Goal: Task Accomplishment & Management: Manage account settings

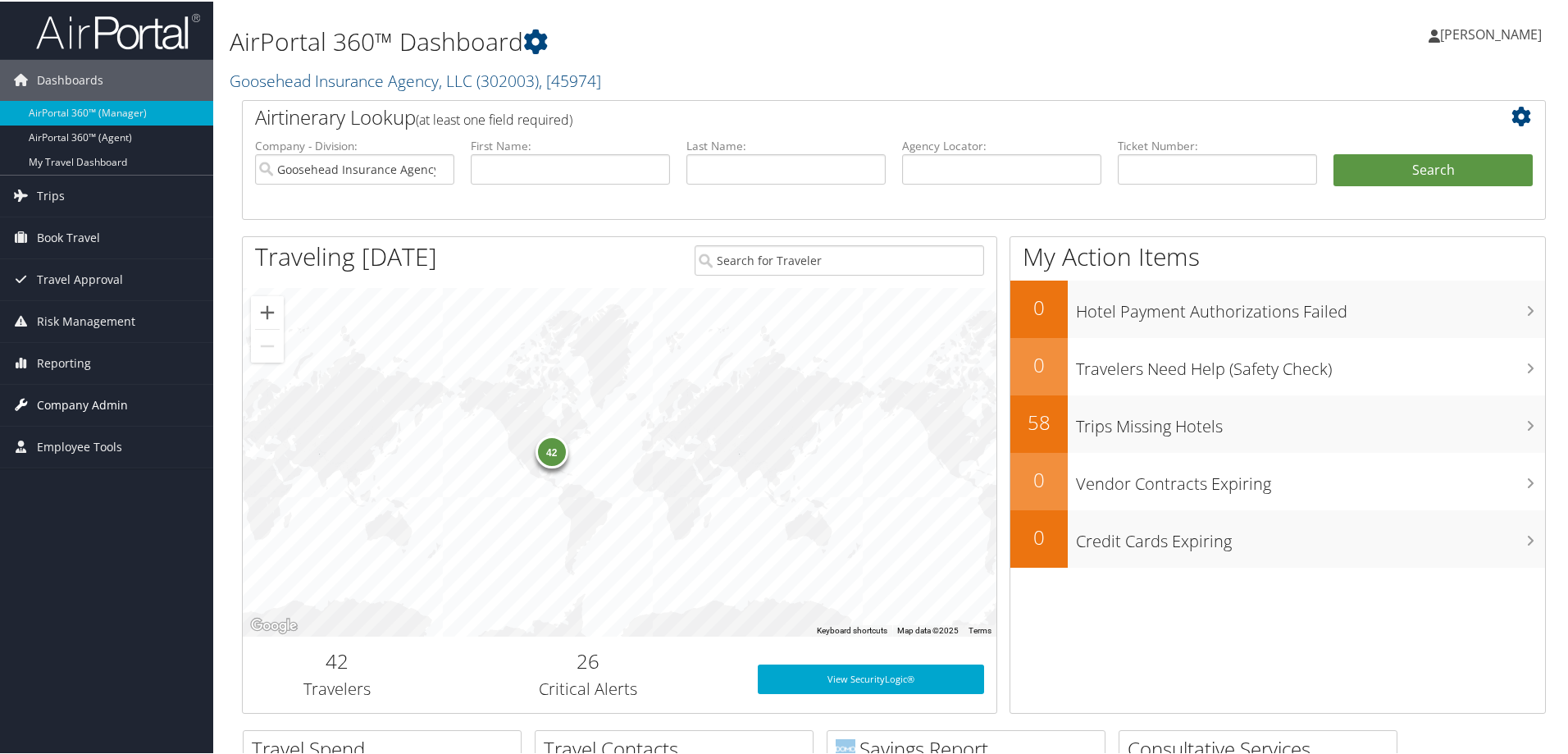
click at [76, 399] on span "Company Admin" at bounding box center [82, 404] width 91 height 41
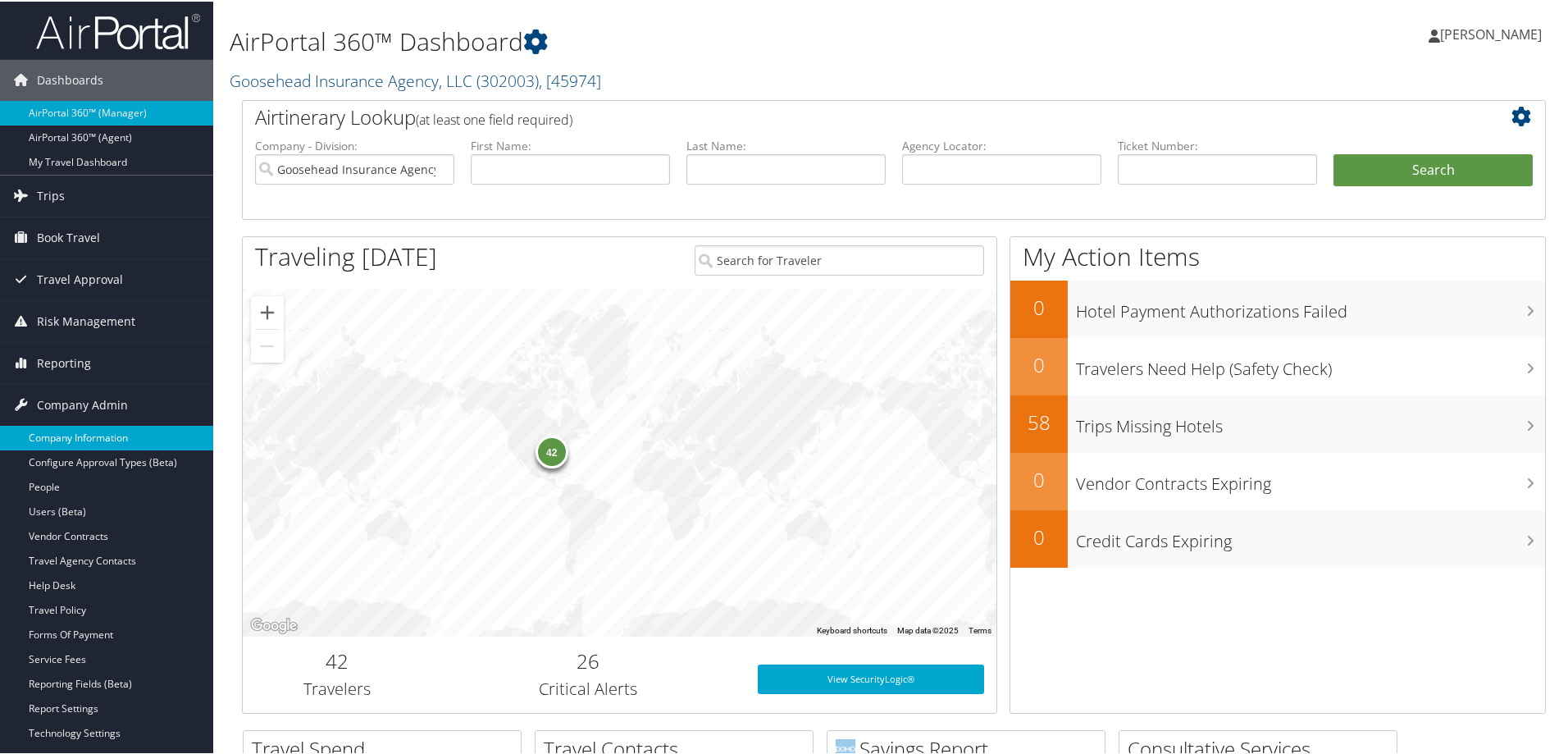
click at [82, 435] on link "Company Information" at bounding box center [106, 436] width 213 height 25
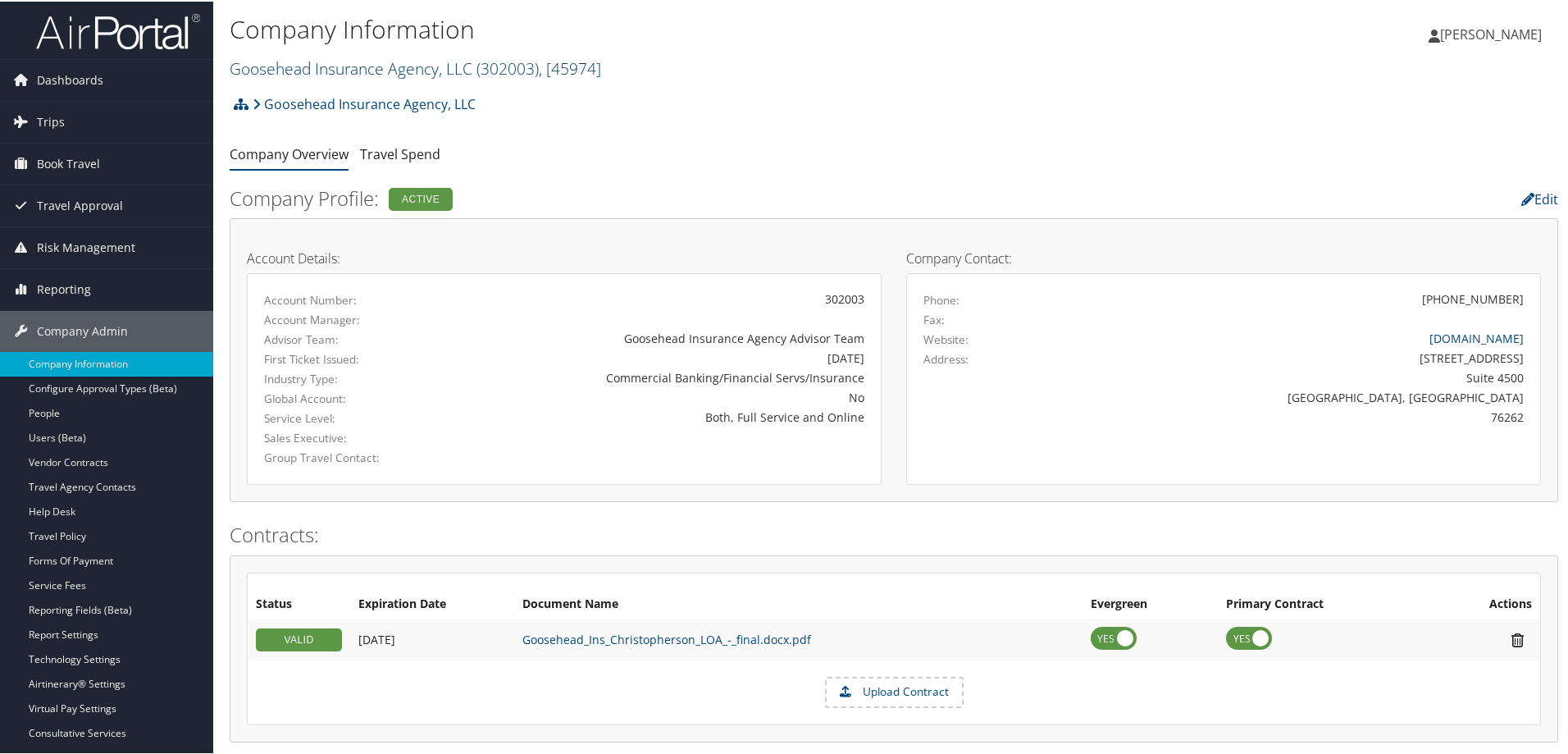
click at [310, 67] on link "Goosehead Insurance Agency, LLC ( 302003 ) , [ 45974 ]" at bounding box center [416, 67] width 371 height 22
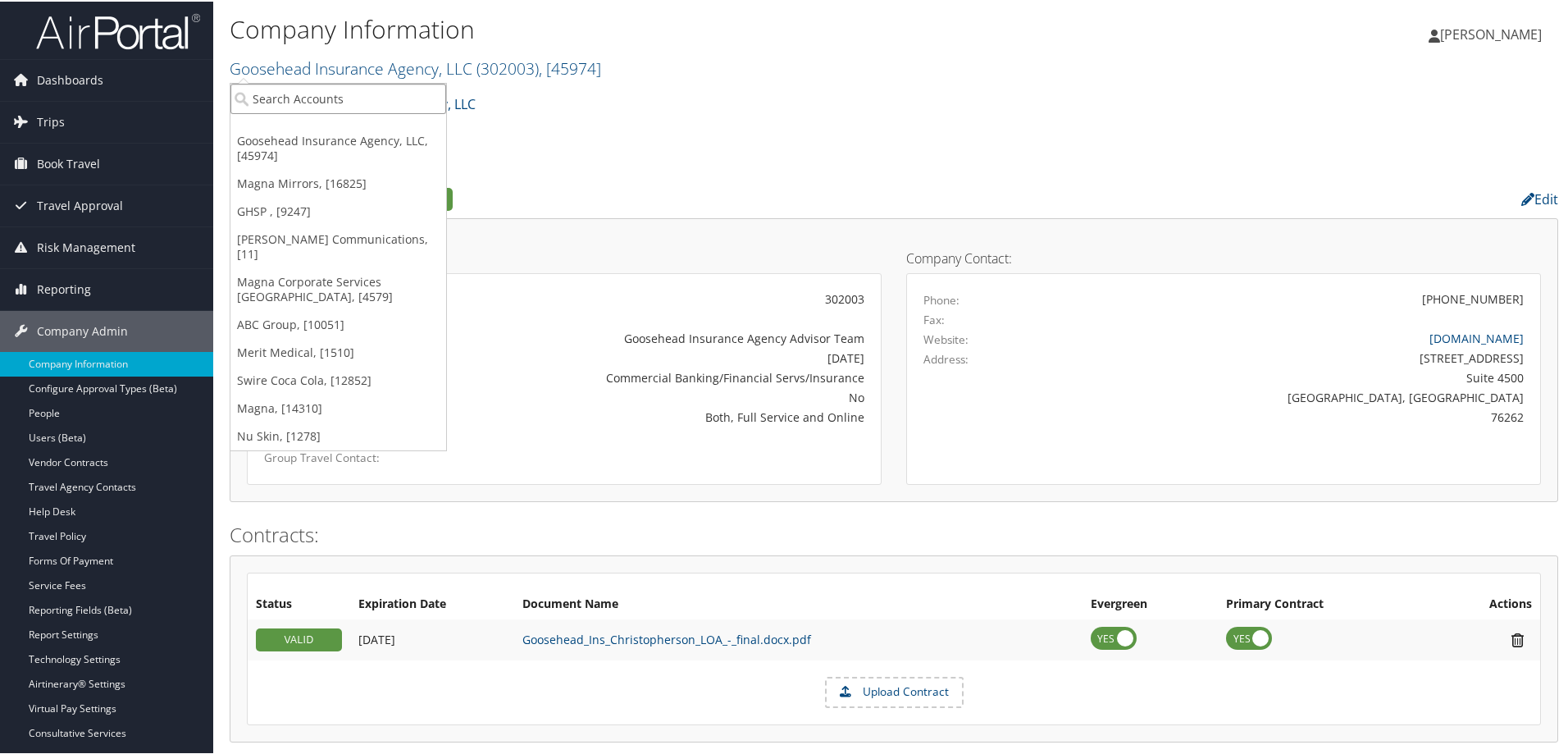
click at [303, 97] on input "search" at bounding box center [338, 98] width 215 height 31
type input "usana"
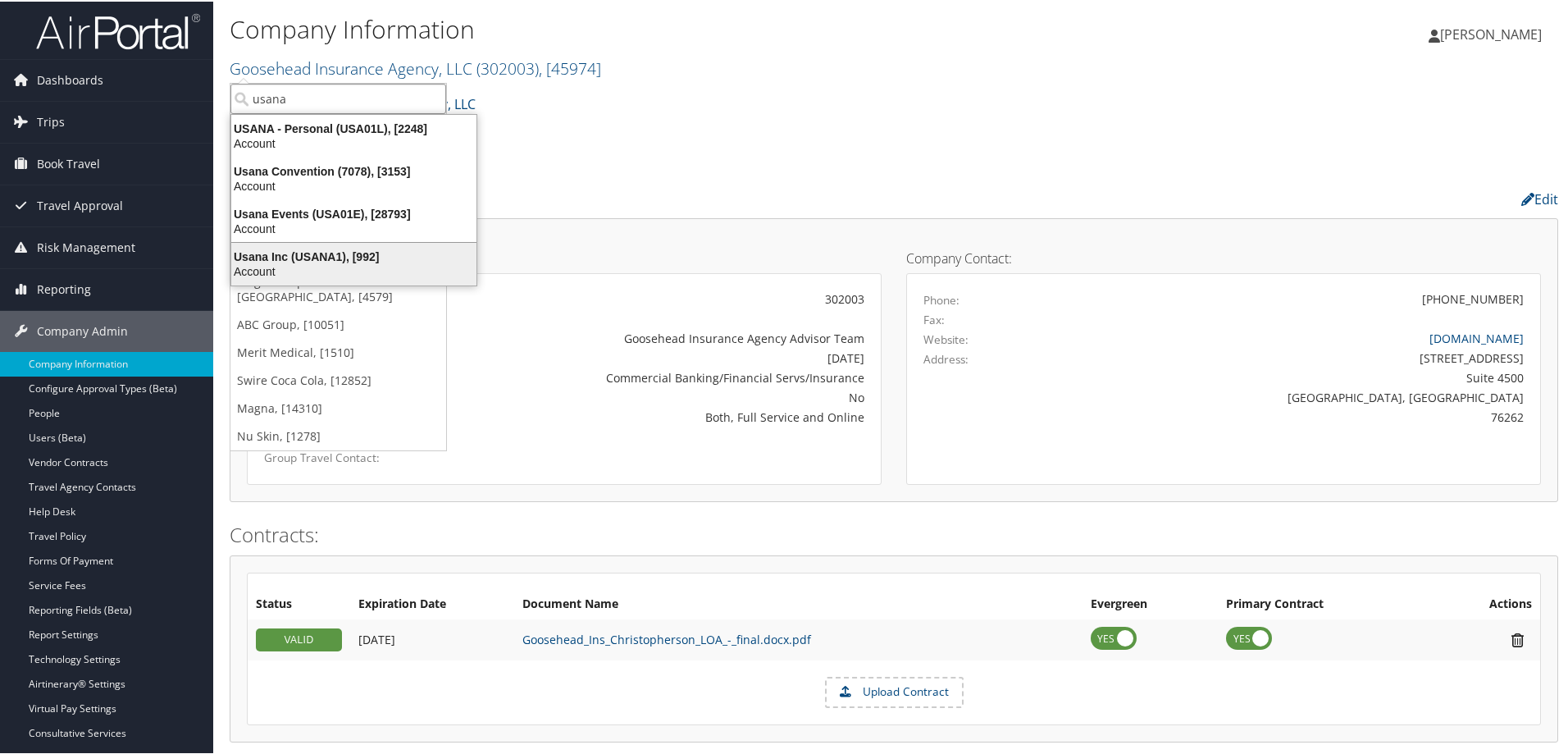
click at [350, 256] on div "Usana Inc (USANA1), [992]" at bounding box center [354, 254] width 265 height 14
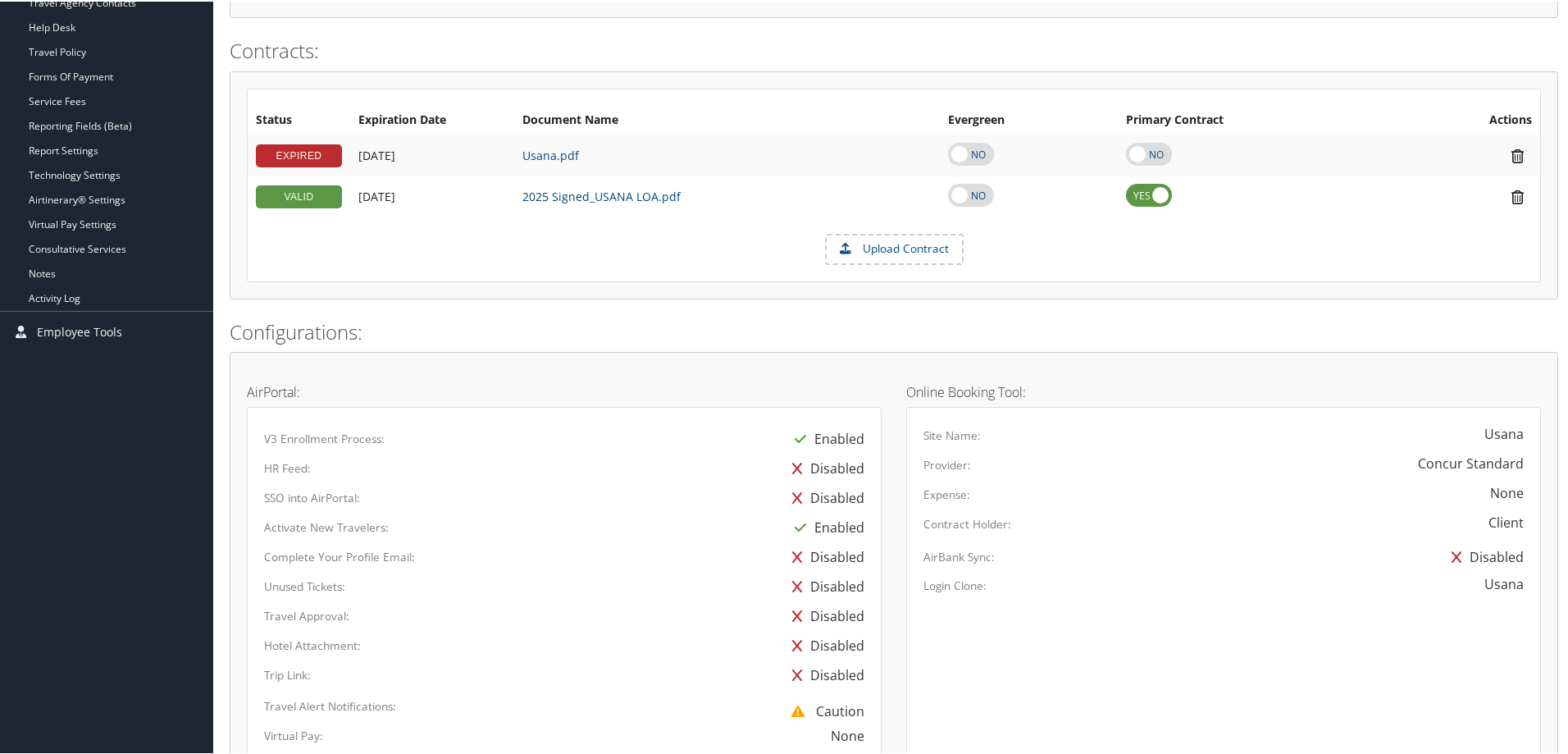
scroll to position [74, 0]
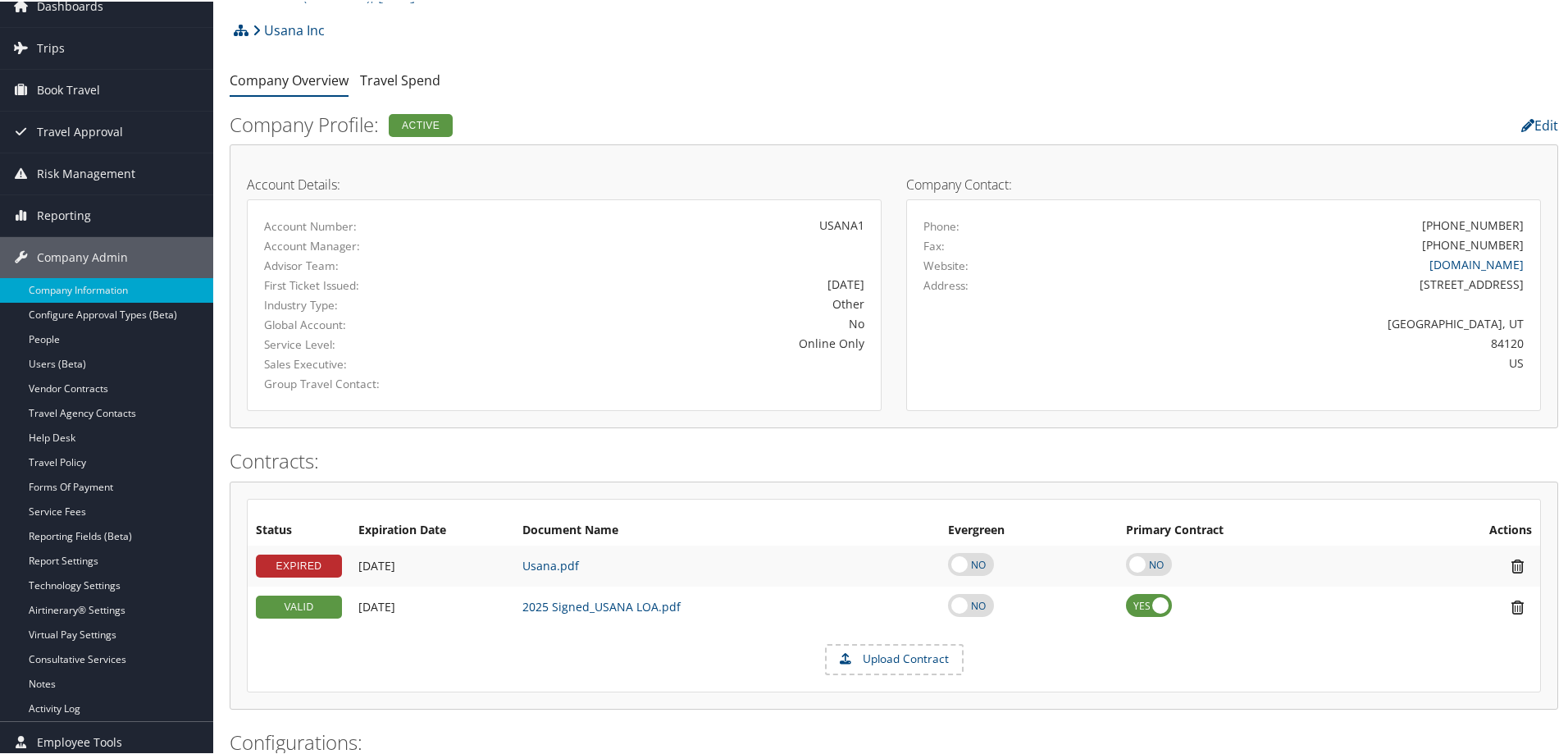
click at [726, 56] on div "Usana Inc Account Structure Usana Inc (USANA1) ACTIVE Create Child USANA - Pers…" at bounding box center [894, 35] width 1329 height 44
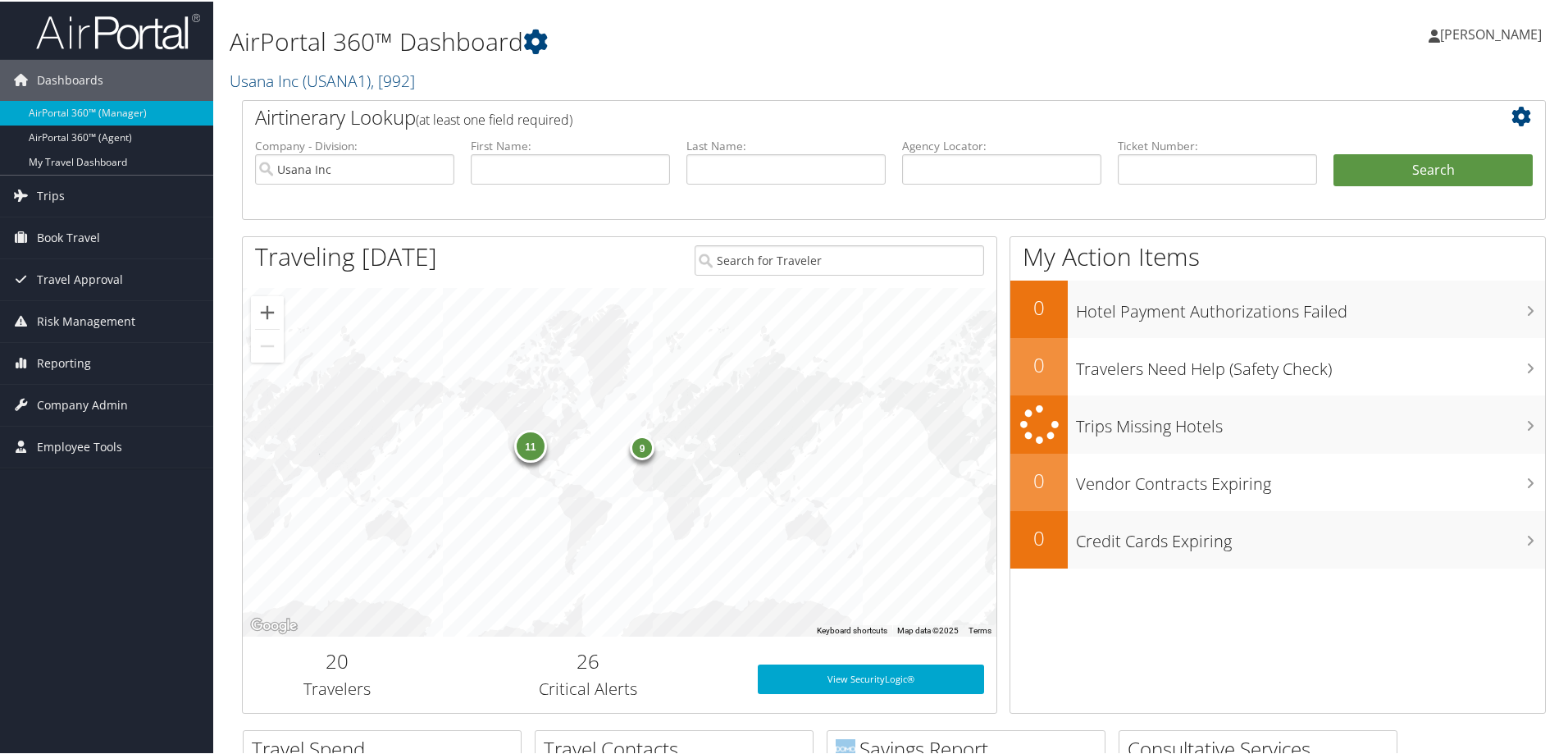
click at [735, 45] on h1 "AirPortal 360™ Dashboard" at bounding box center [672, 40] width 886 height 35
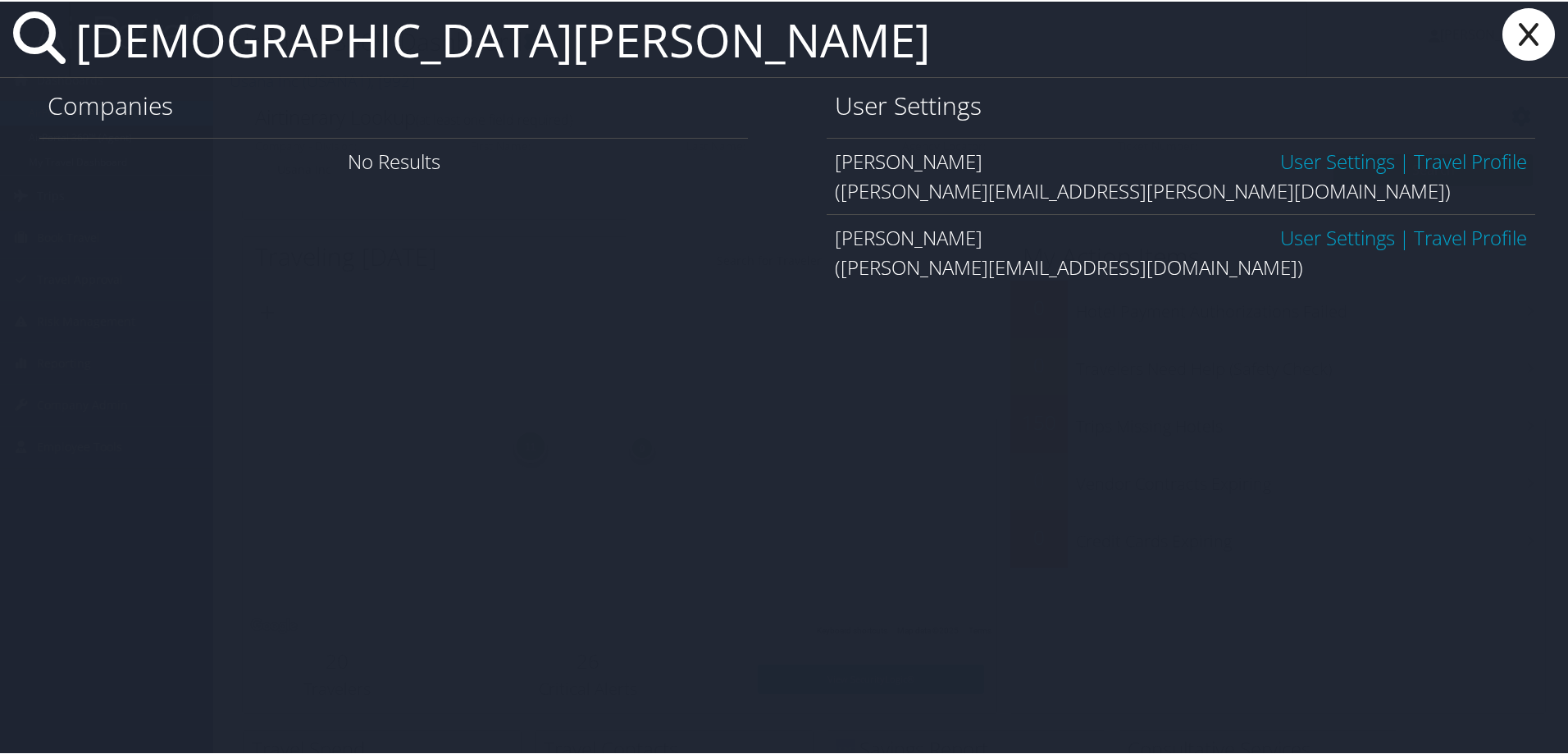
type input "heide Anderson"
click at [1507, 20] on icon at bounding box center [1528, 33] width 65 height 53
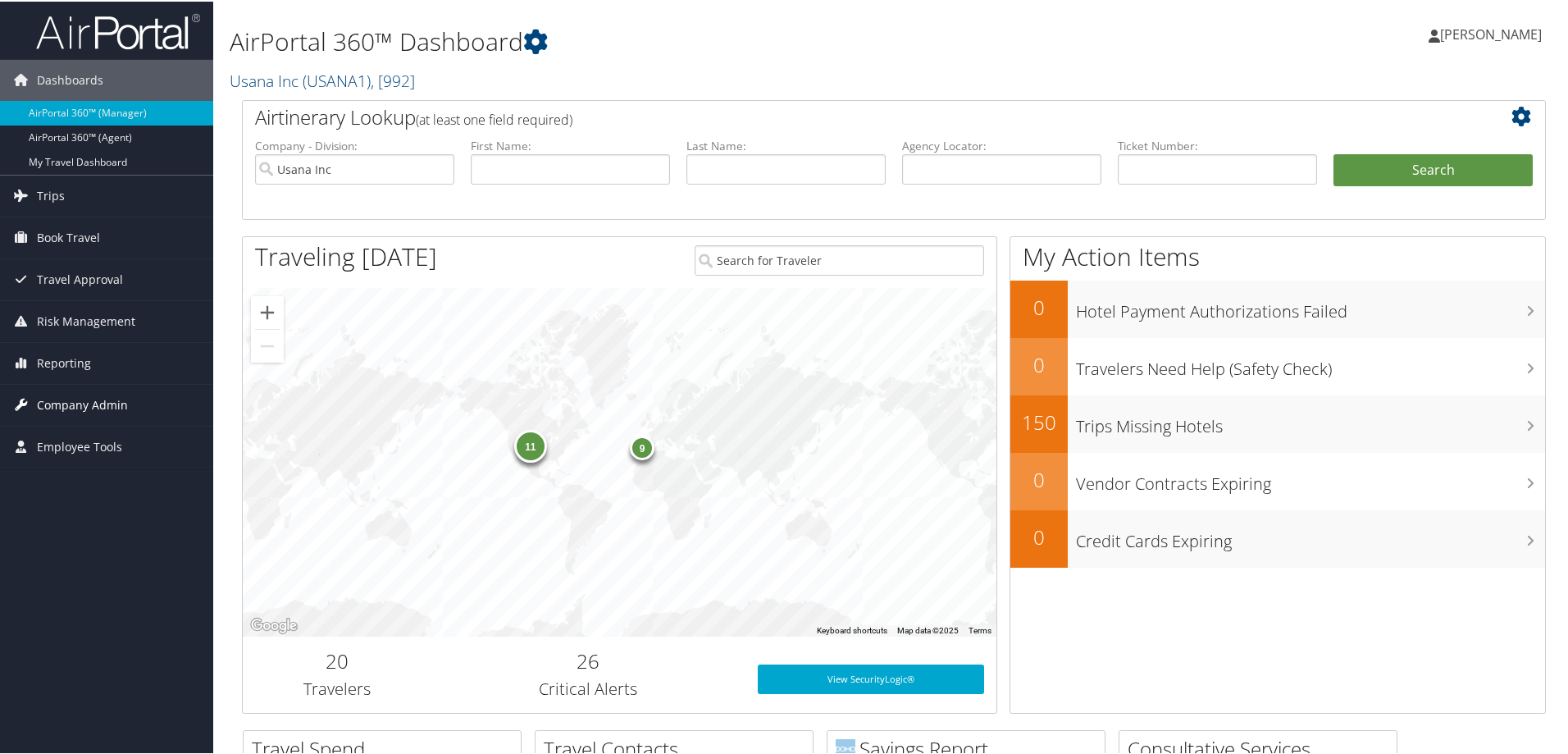
click at [77, 405] on span "Company Admin" at bounding box center [82, 404] width 91 height 41
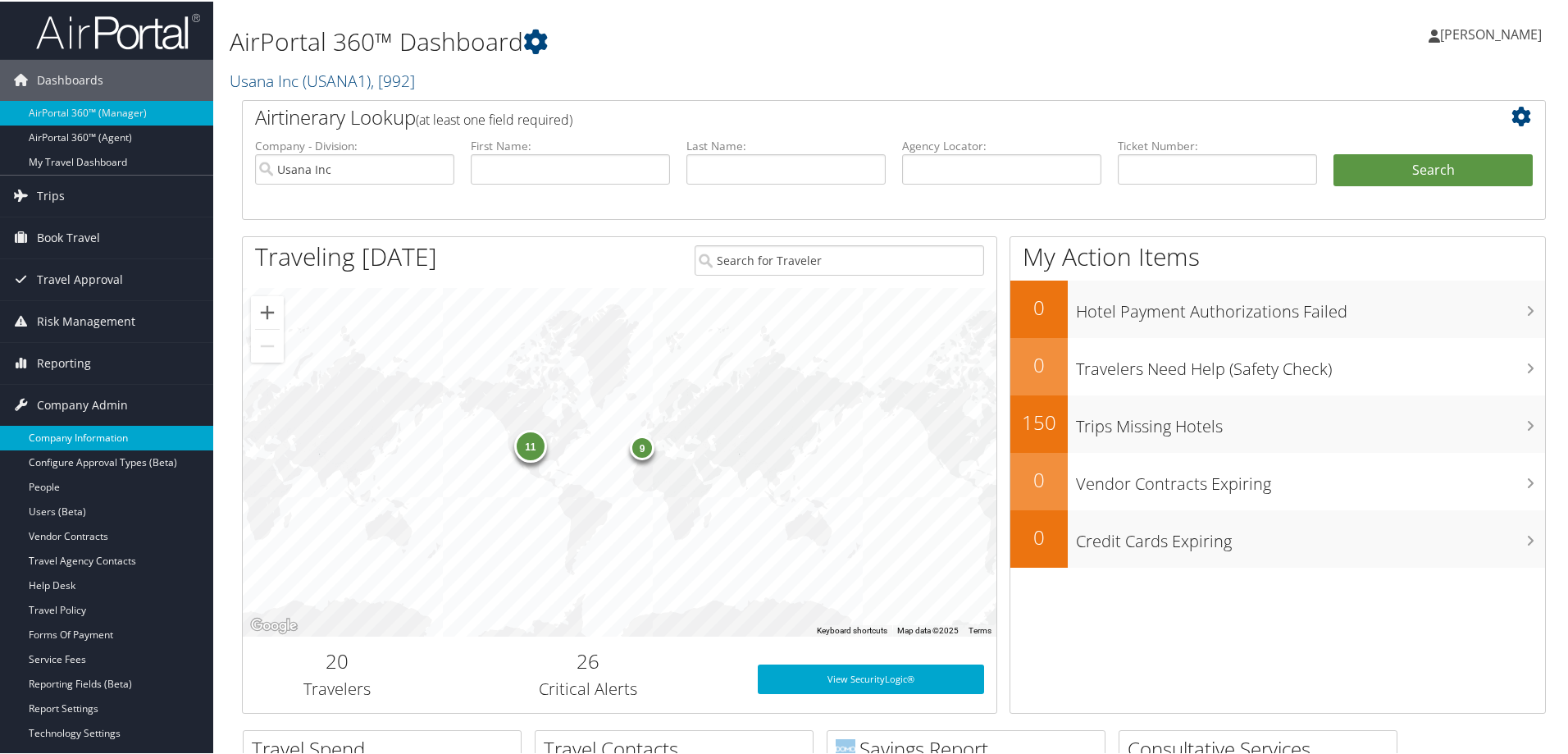
click at [70, 433] on link "Company Information" at bounding box center [106, 436] width 213 height 25
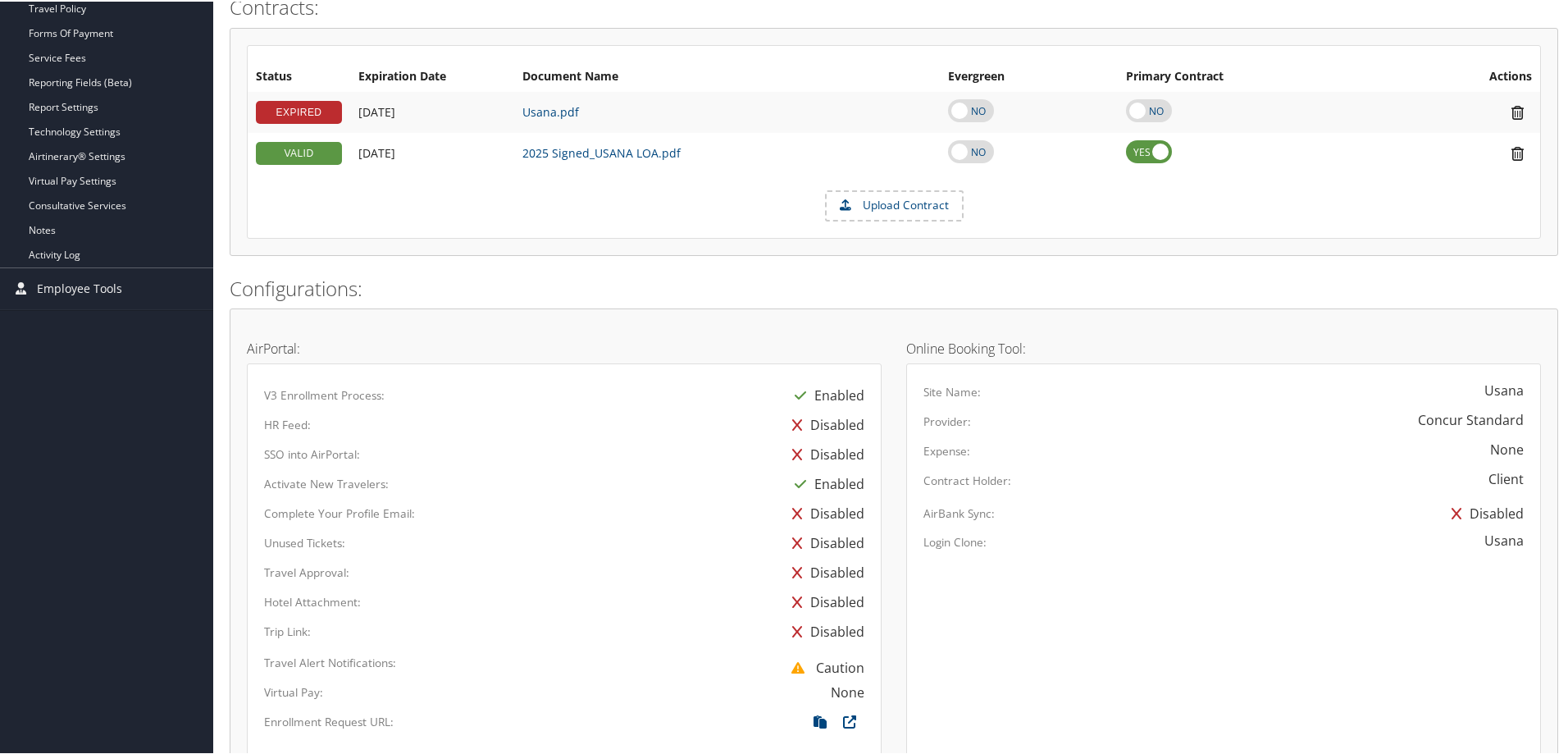
scroll to position [976, 0]
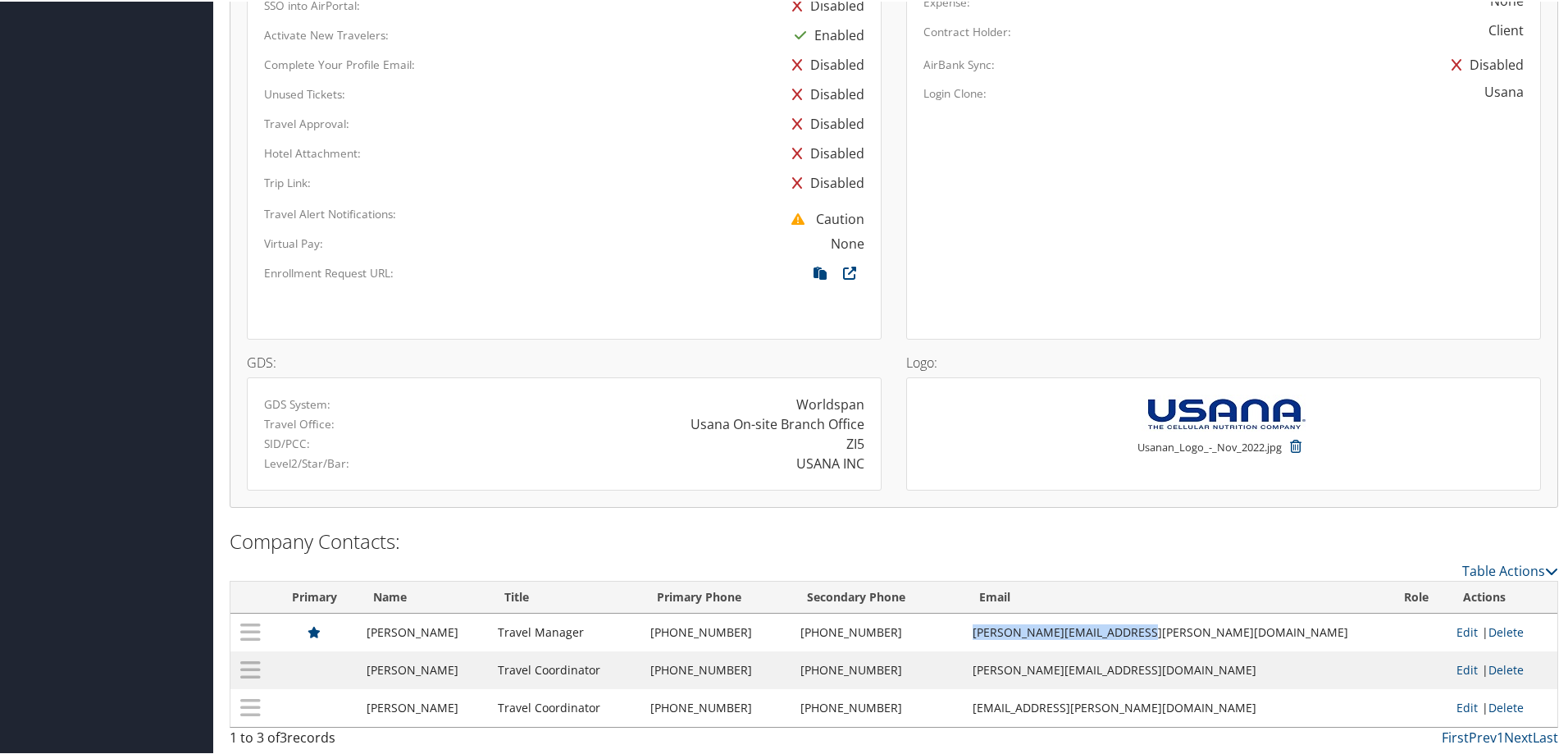
drag, startPoint x: 1253, startPoint y: 628, endPoint x: 1066, endPoint y: 640, distance: 187.4
click at [1066, 640] on td "[PERSON_NAME][EMAIL_ADDRESS][PERSON_NAME][DOMAIN_NAME]" at bounding box center [1176, 631] width 425 height 37
copy td "[PERSON_NAME][EMAIL_ADDRESS][PERSON_NAME][DOMAIN_NAME]"
